Goal: Use online tool/utility: Utilize a website feature to perform a specific function

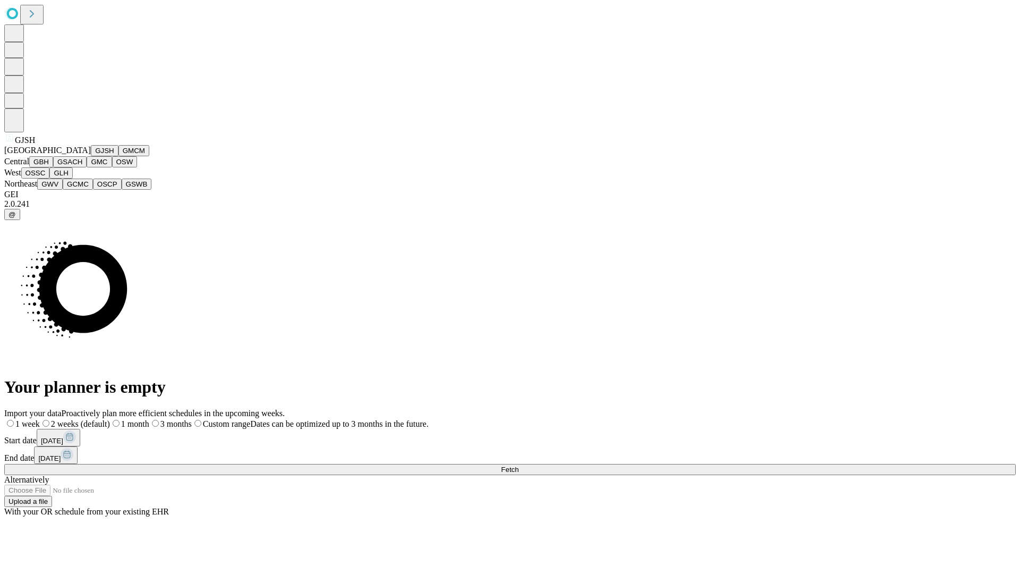
click at [91, 156] on button "GJSH" at bounding box center [105, 150] width 28 height 11
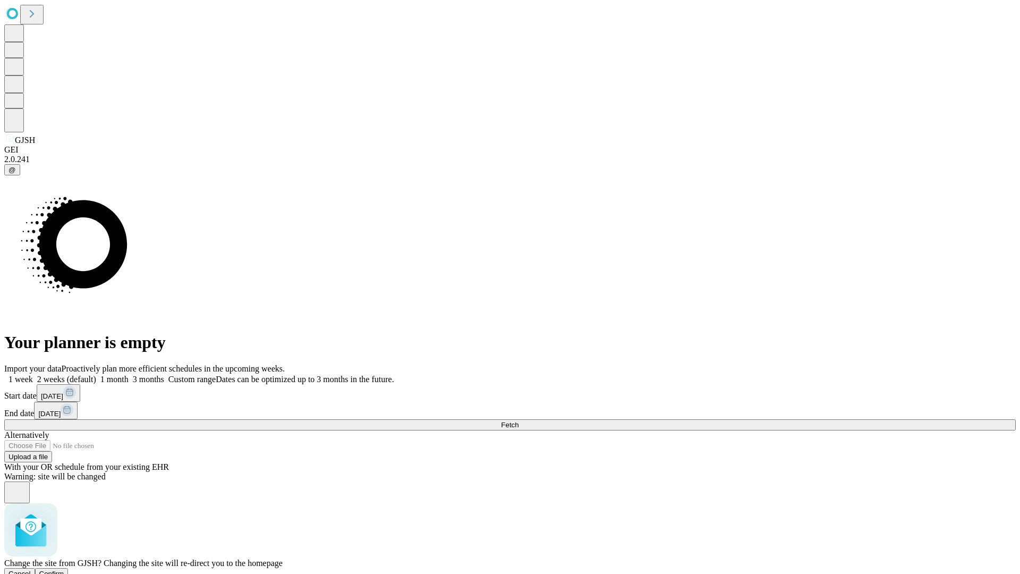
click at [64, 569] on span "Confirm" at bounding box center [51, 573] width 25 height 8
click at [96, 374] on label "2 weeks (default)" at bounding box center [64, 378] width 63 height 9
click at [518, 421] on span "Fetch" at bounding box center [510, 425] width 18 height 8
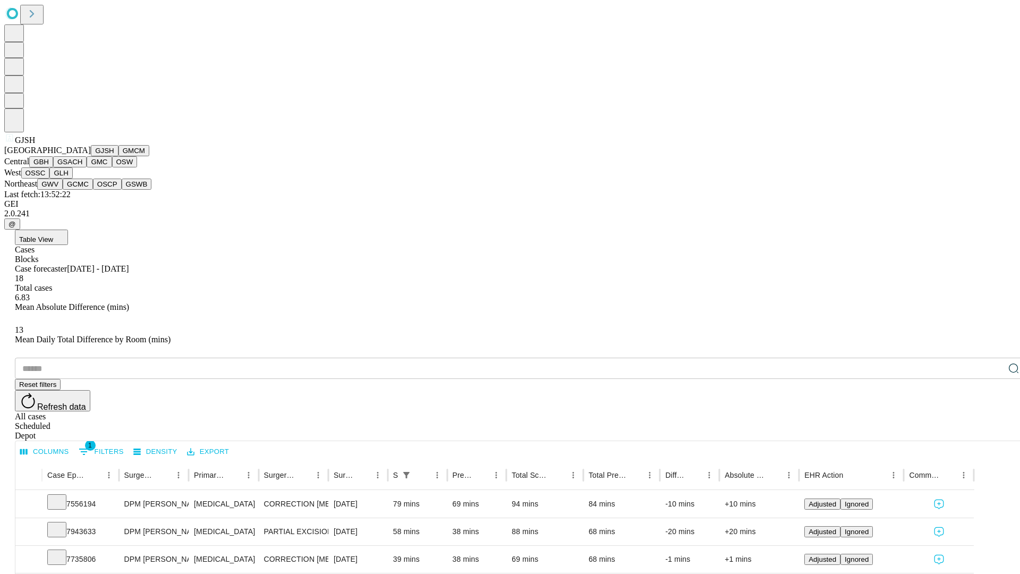
click at [118, 156] on button "GMCM" at bounding box center [133, 150] width 31 height 11
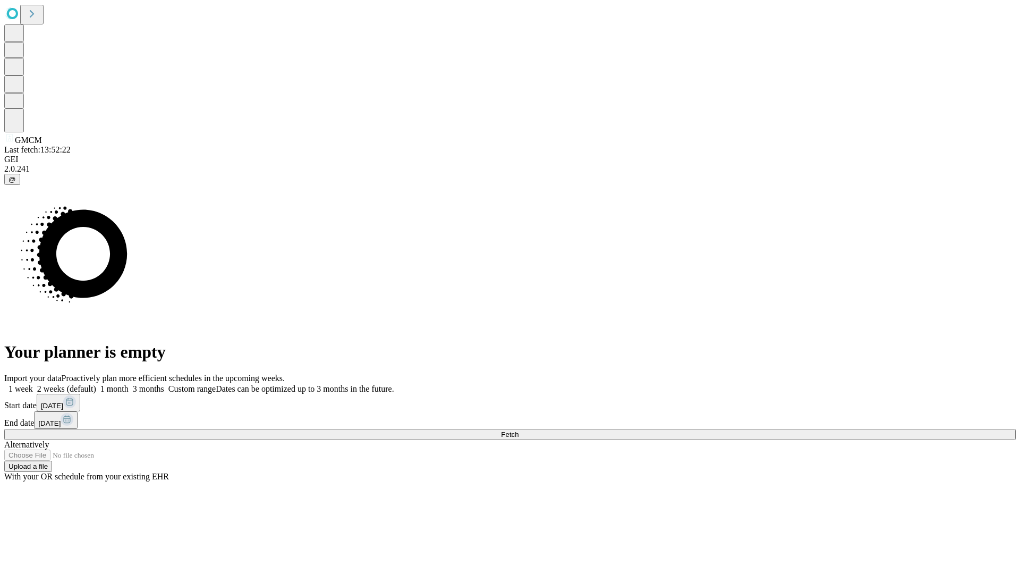
click at [96, 384] on label "2 weeks (default)" at bounding box center [64, 388] width 63 height 9
click at [518, 430] on span "Fetch" at bounding box center [510, 434] width 18 height 8
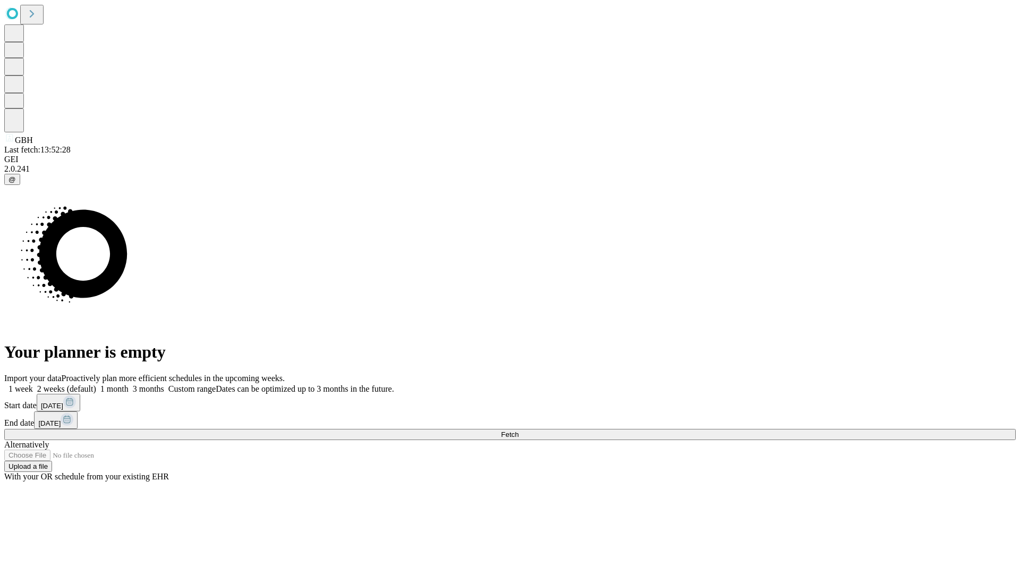
click at [96, 384] on label "2 weeks (default)" at bounding box center [64, 388] width 63 height 9
click at [518, 430] on span "Fetch" at bounding box center [510, 434] width 18 height 8
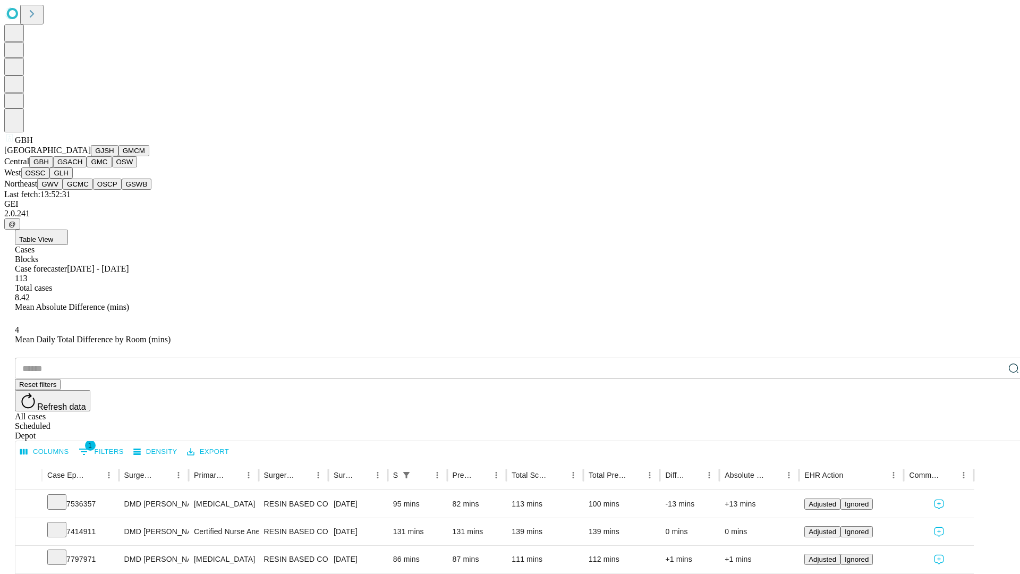
click at [82, 167] on button "GSACH" at bounding box center [69, 161] width 33 height 11
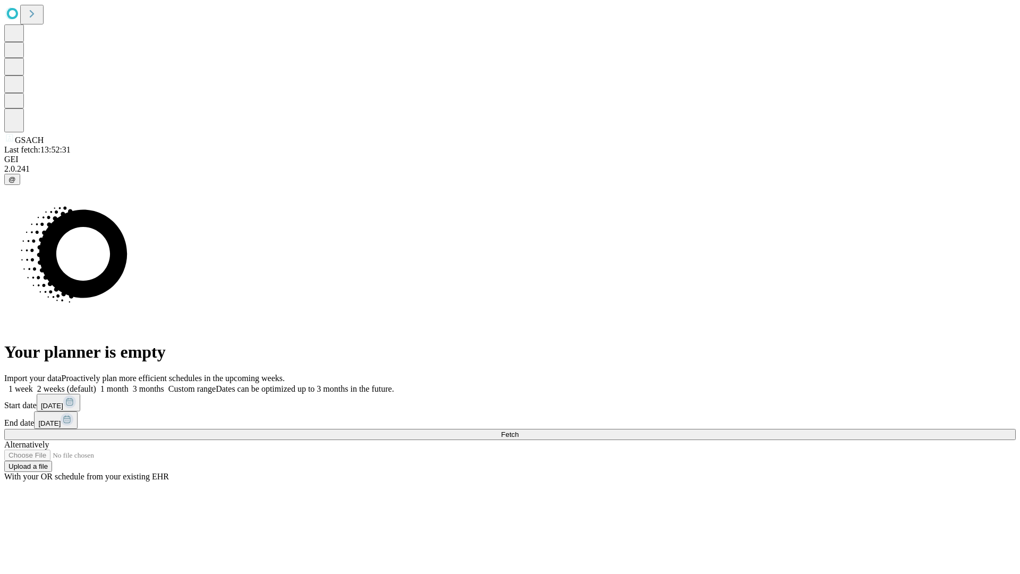
click at [96, 384] on label "2 weeks (default)" at bounding box center [64, 388] width 63 height 9
click at [518, 430] on span "Fetch" at bounding box center [510, 434] width 18 height 8
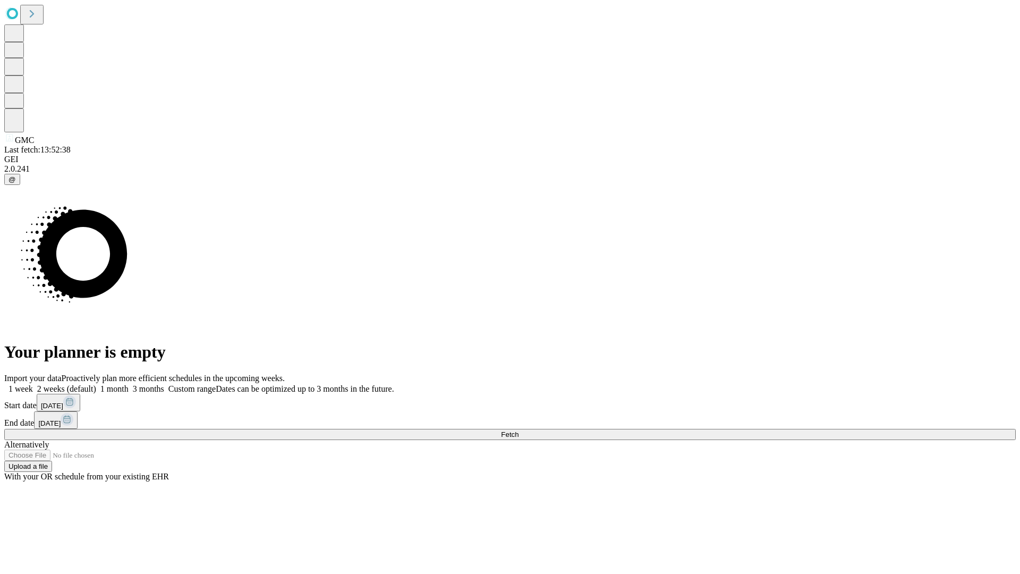
click at [96, 384] on label "2 weeks (default)" at bounding box center [64, 388] width 63 height 9
click at [518, 430] on span "Fetch" at bounding box center [510, 434] width 18 height 8
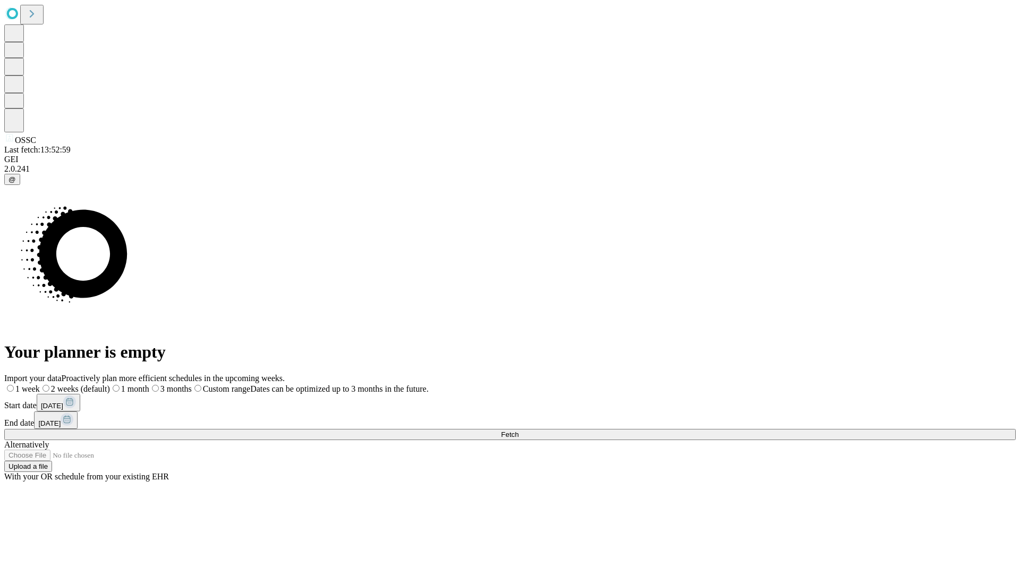
click at [110, 384] on label "2 weeks (default)" at bounding box center [75, 388] width 70 height 9
click at [518, 430] on span "Fetch" at bounding box center [510, 434] width 18 height 8
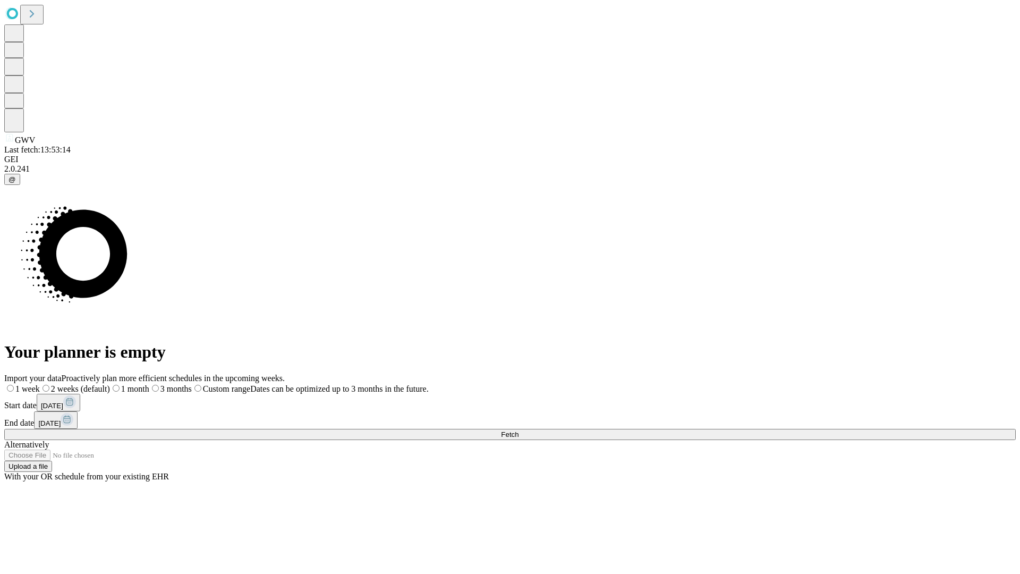
click at [110, 384] on label "2 weeks (default)" at bounding box center [75, 388] width 70 height 9
click at [518, 430] on span "Fetch" at bounding box center [510, 434] width 18 height 8
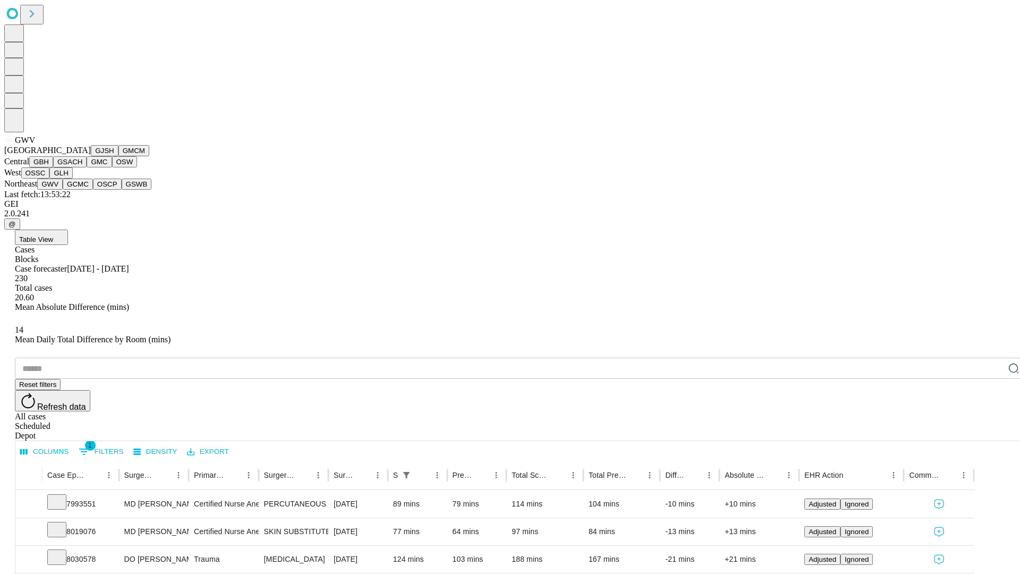
click at [82, 190] on button "GCMC" at bounding box center [78, 183] width 30 height 11
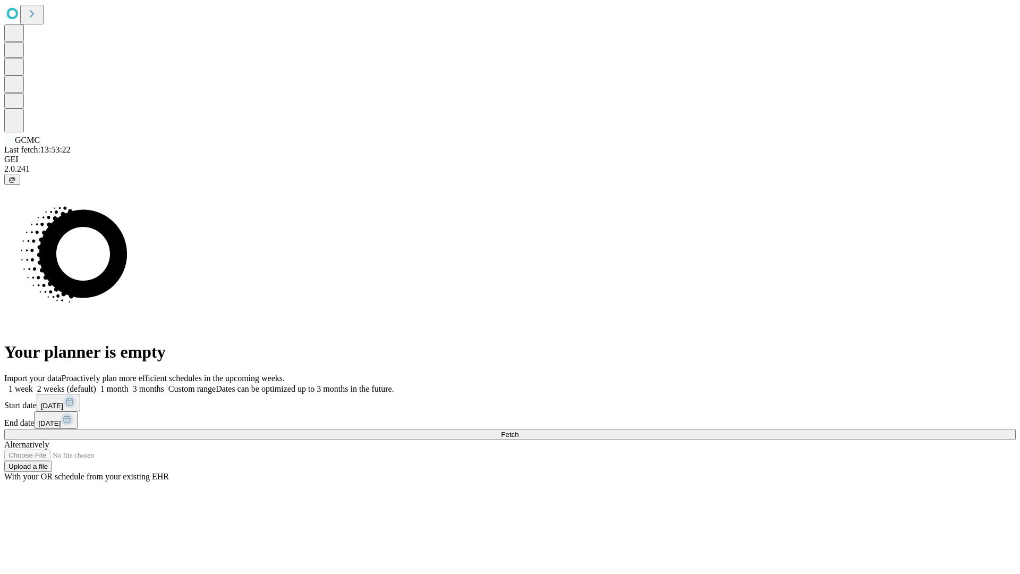
click at [96, 384] on label "2 weeks (default)" at bounding box center [64, 388] width 63 height 9
click at [518, 430] on span "Fetch" at bounding box center [510, 434] width 18 height 8
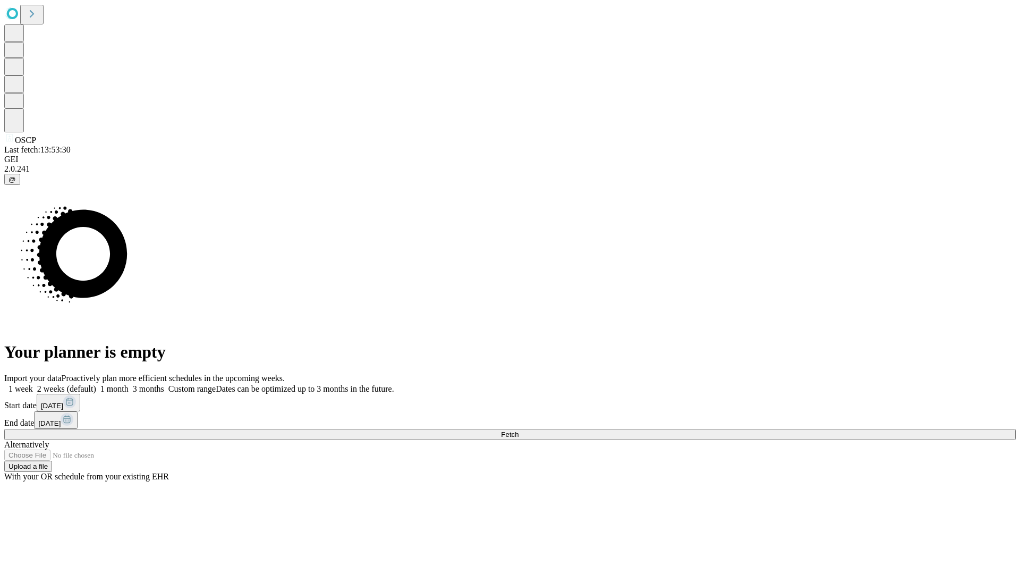
click at [96, 384] on label "2 weeks (default)" at bounding box center [64, 388] width 63 height 9
click at [518, 430] on span "Fetch" at bounding box center [510, 434] width 18 height 8
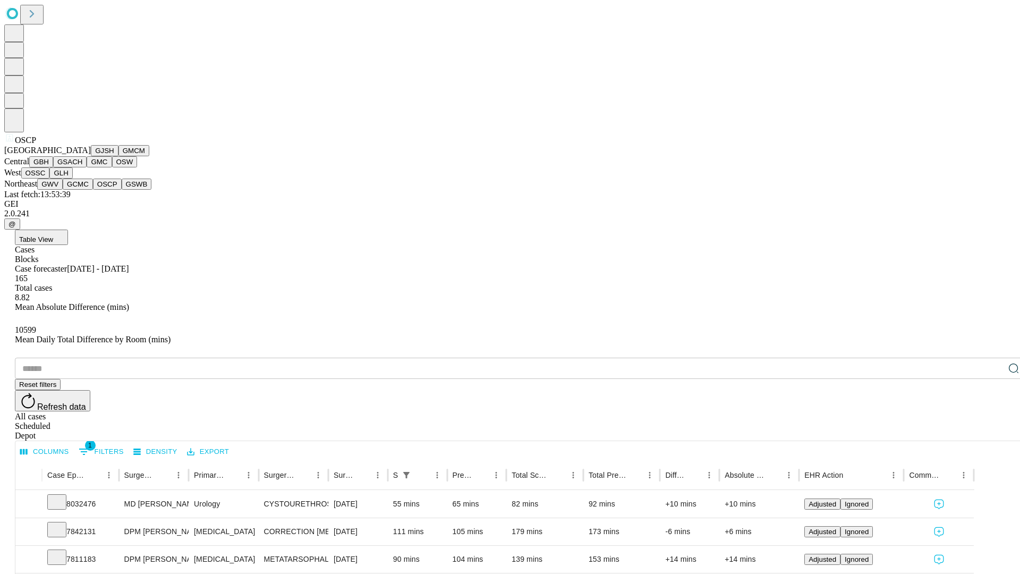
click at [122, 190] on button "GSWB" at bounding box center [137, 183] width 30 height 11
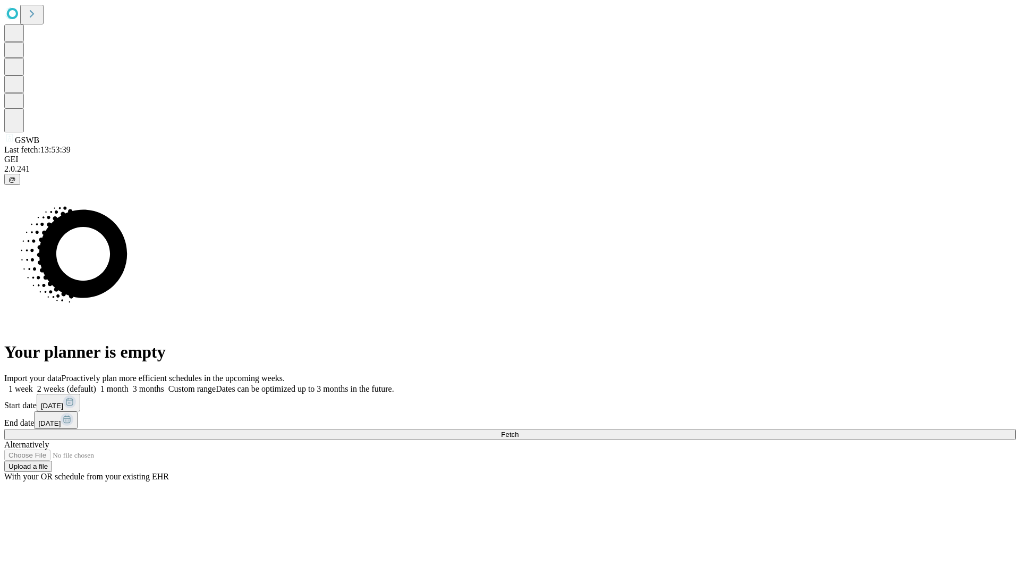
click at [96, 384] on label "2 weeks (default)" at bounding box center [64, 388] width 63 height 9
click at [518, 430] on span "Fetch" at bounding box center [510, 434] width 18 height 8
